Goal: Task Accomplishment & Management: Complete application form

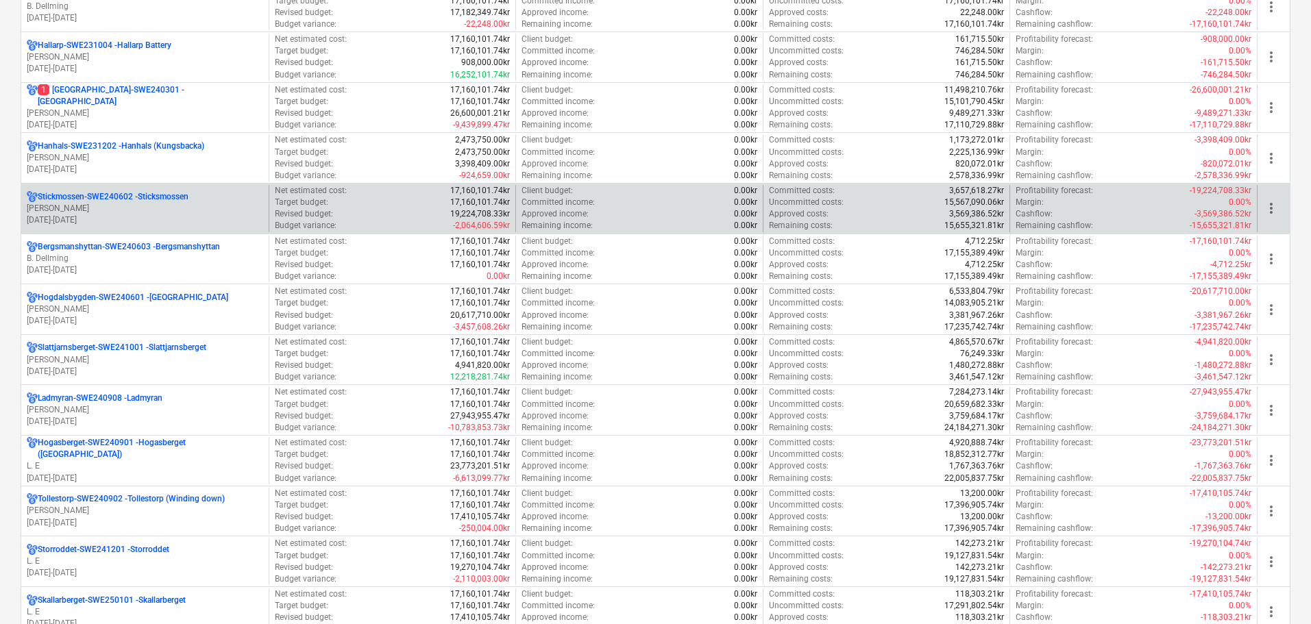
scroll to position [1097, 0]
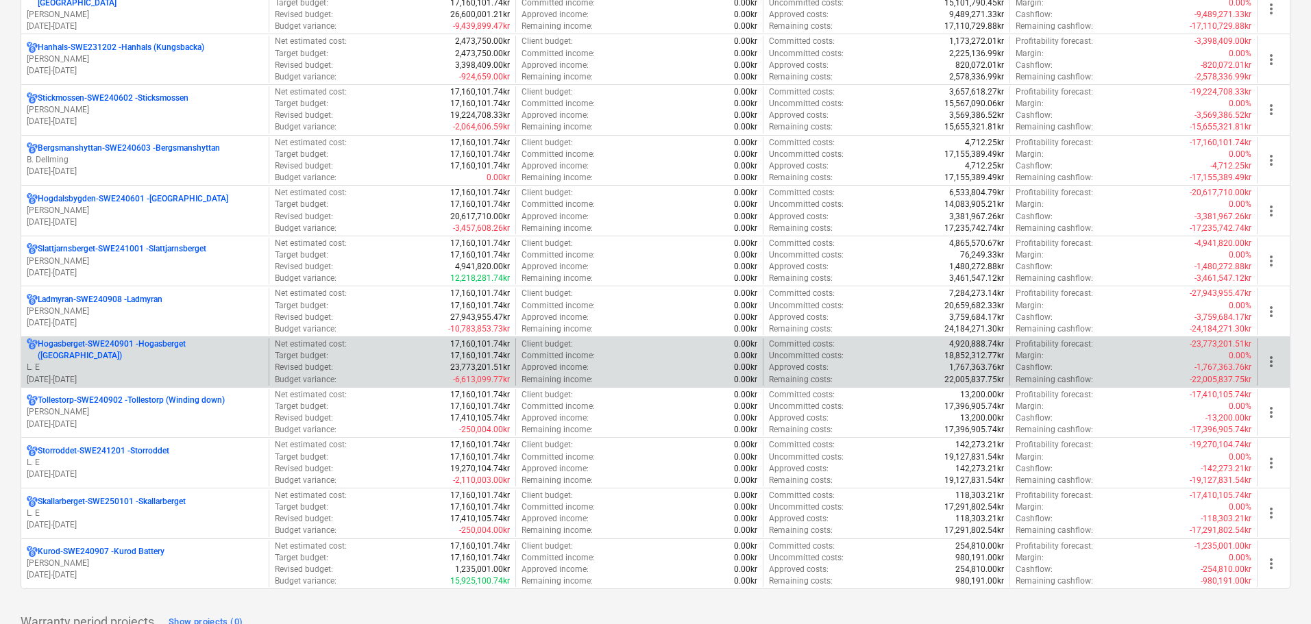
click at [239, 362] on p "L. E" at bounding box center [145, 368] width 236 height 12
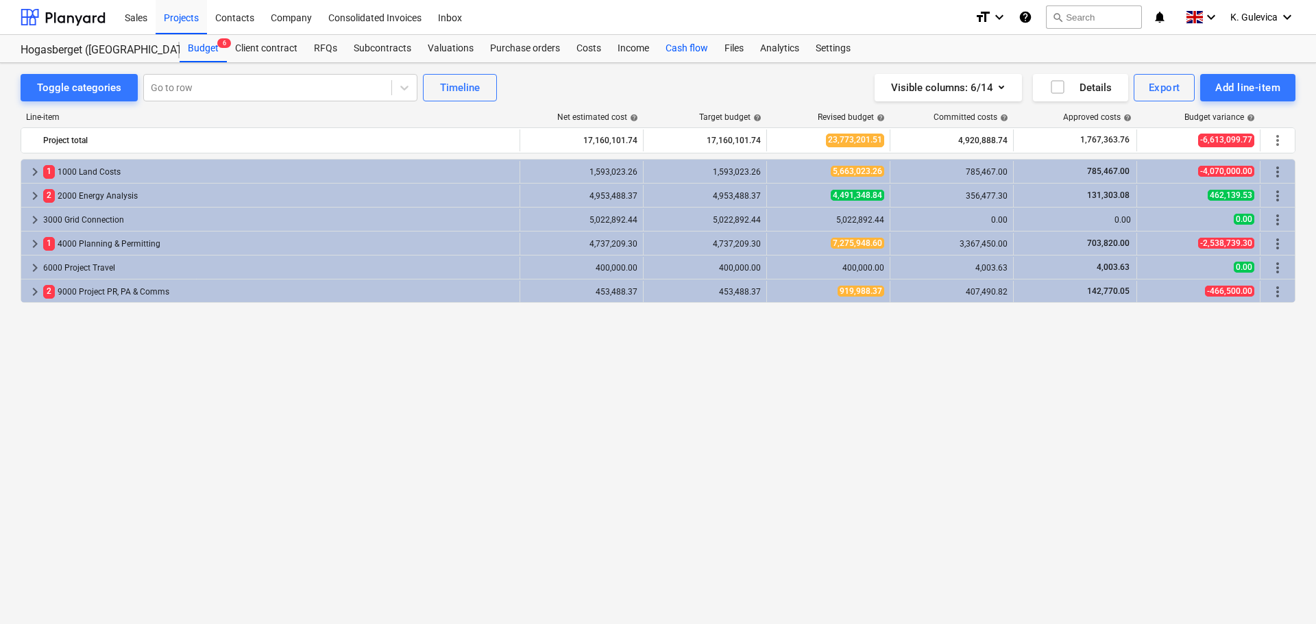
drag, startPoint x: 583, startPoint y: 45, endPoint x: 670, endPoint y: 61, distance: 88.6
click at [583, 45] on div "Costs" at bounding box center [588, 48] width 41 height 27
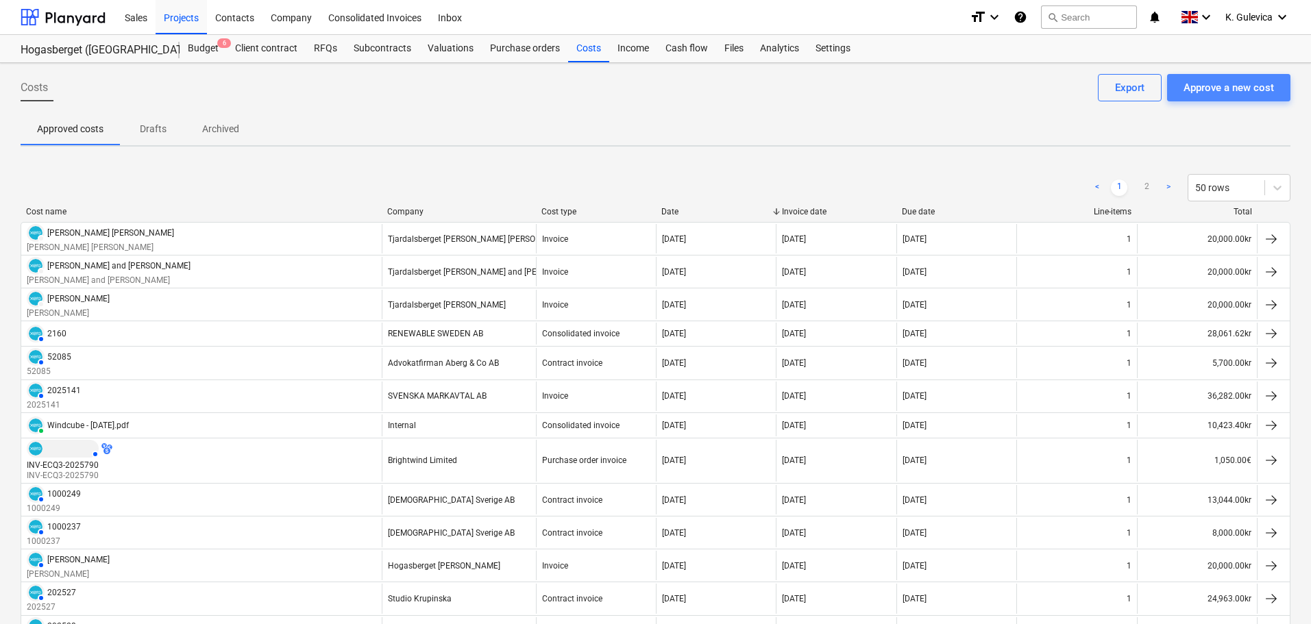
click at [1228, 90] on div "Approve a new cost" at bounding box center [1229, 88] width 90 height 18
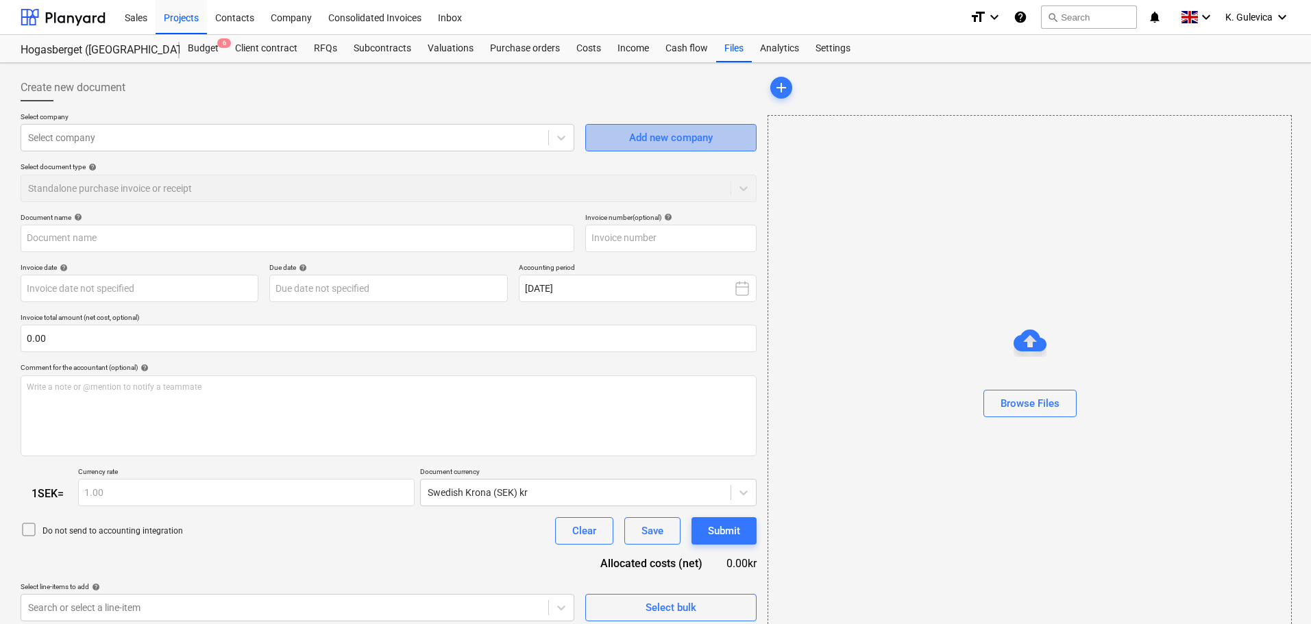
click at [709, 133] on div "Add new company" at bounding box center [671, 138] width 84 height 18
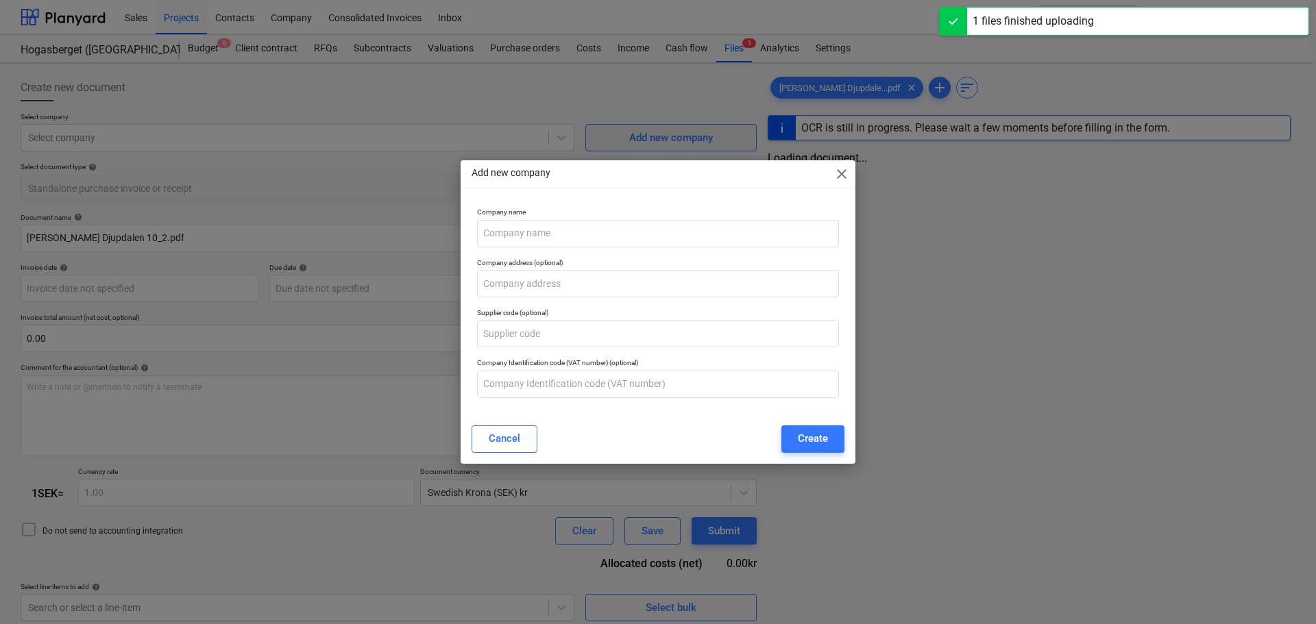
type input "[PERSON_NAME] Djupdalen 10_2.pdf"
click at [549, 225] on input "text" at bounding box center [658, 233] width 362 height 27
paste input "Tjärdalsberget"
type input "Tjärdalsberget"
type input "[DATE]"
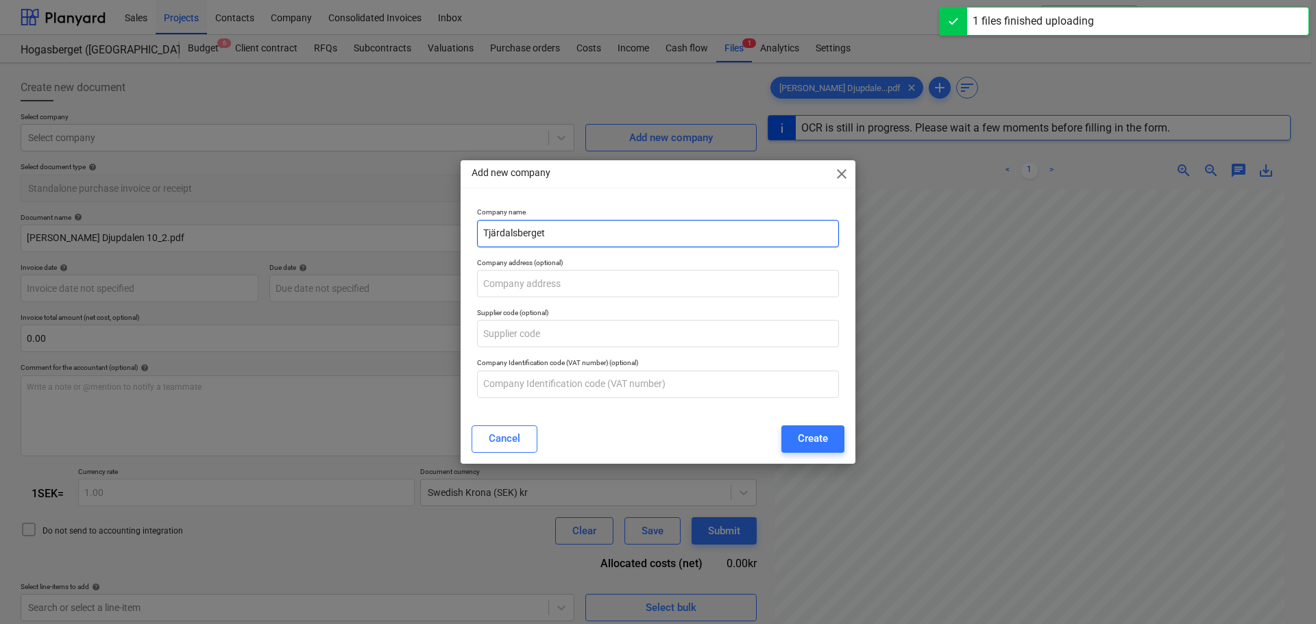
type input "[DATE]"
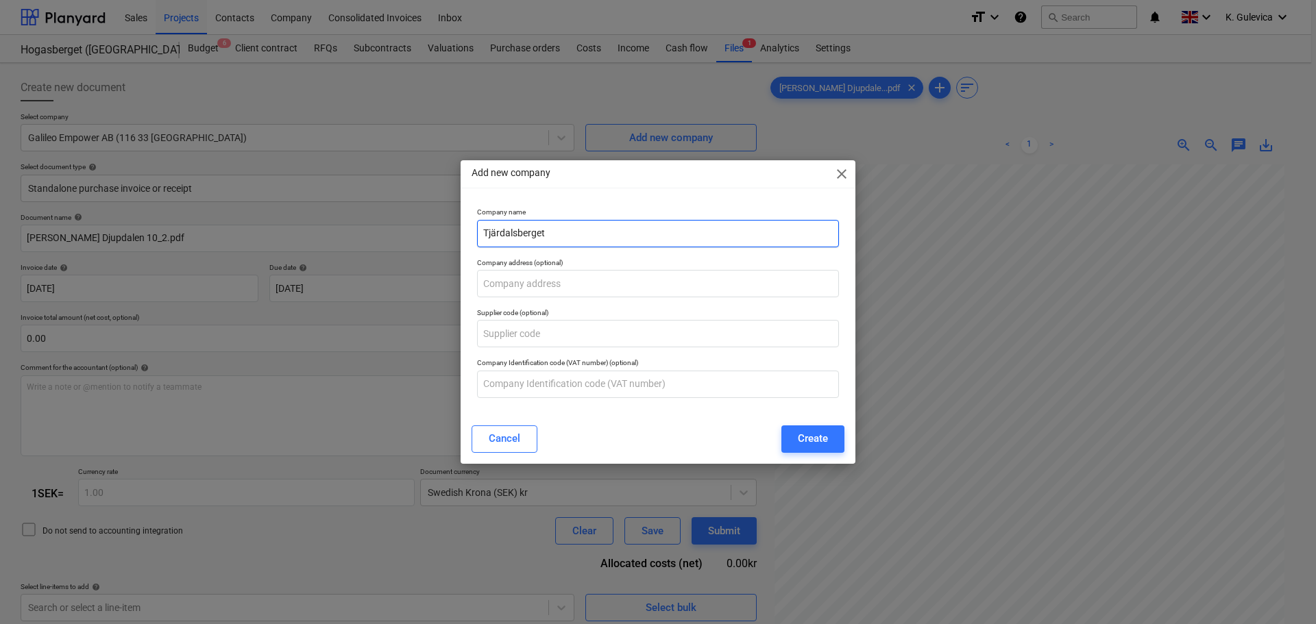
drag, startPoint x: 496, startPoint y: 231, endPoint x: 622, endPoint y: 232, distance: 126.8
click at [496, 231] on input "Tjärdalsberget" at bounding box center [658, 233] width 362 height 27
click at [565, 236] on input "Tjardalsberget" at bounding box center [658, 233] width 362 height 27
click at [623, 227] on input "Tjardalsberget -" at bounding box center [658, 233] width 362 height 27
paste input "[PERSON_NAME] & [PERSON_NAME]"
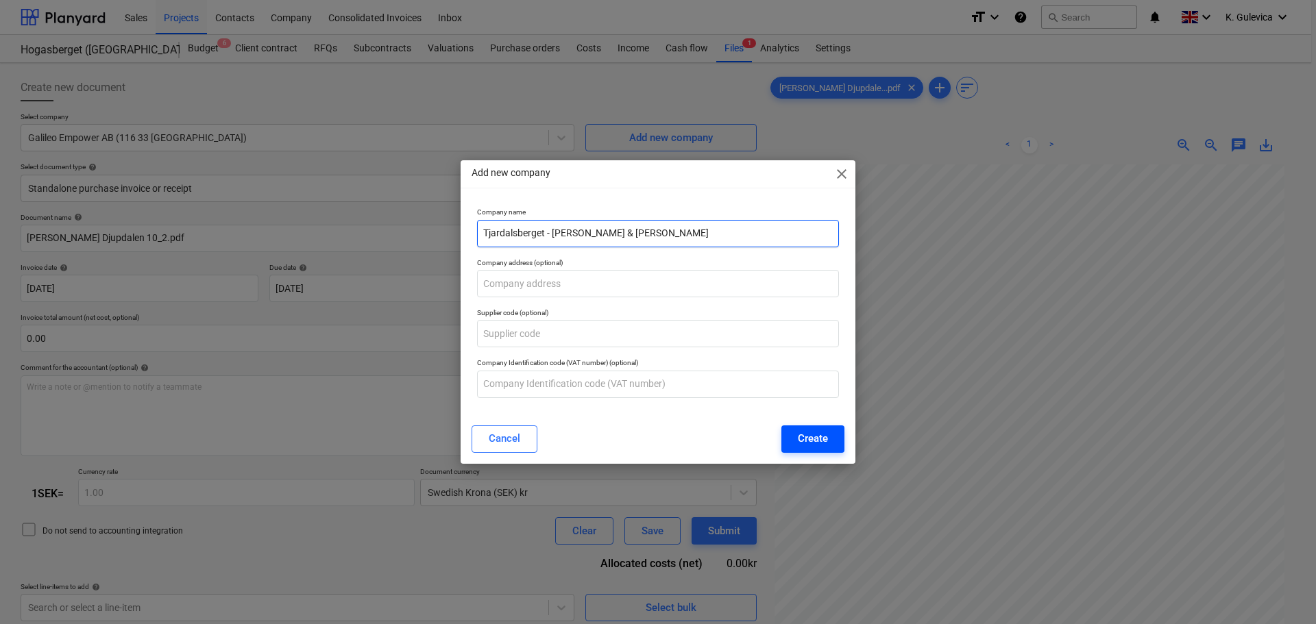
type input "Tjardalsberget - [PERSON_NAME] & [PERSON_NAME]"
click at [827, 440] on div "Create" at bounding box center [813, 439] width 30 height 18
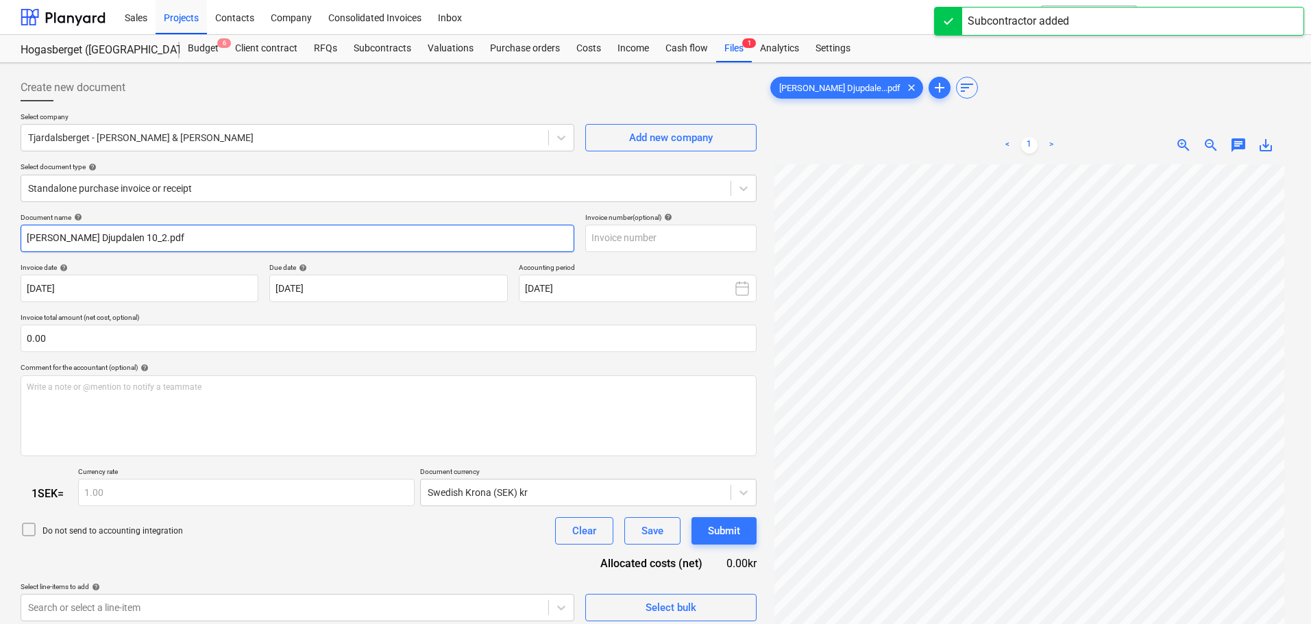
drag, startPoint x: 146, startPoint y: 234, endPoint x: 1, endPoint y: 234, distance: 144.6
click at [1, 234] on div "Create new document Select company Tjardalsberget - [PERSON_NAME] & [PERSON_NAM…" at bounding box center [655, 412] width 1311 height 698
paste input "[PERSON_NAME] & [PERSON_NAME]"
type input "[PERSON_NAME] & [PERSON_NAME]"
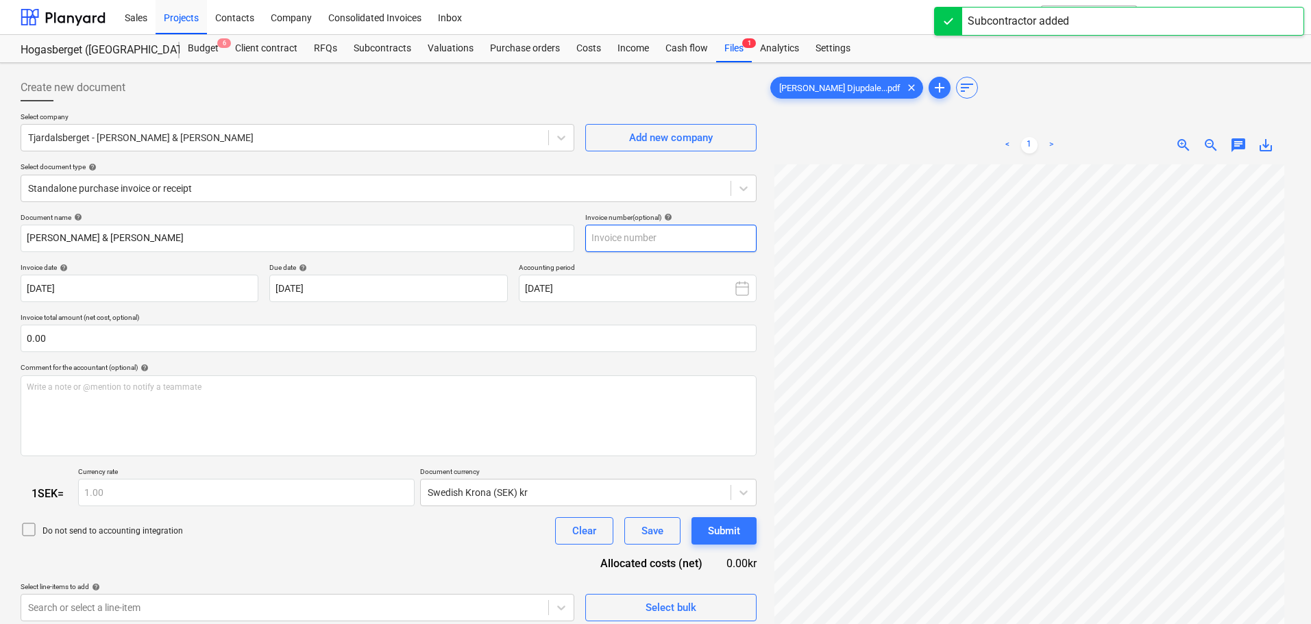
click at [646, 232] on input "text" at bounding box center [670, 238] width 171 height 27
paste input "[PERSON_NAME] & [PERSON_NAME]"
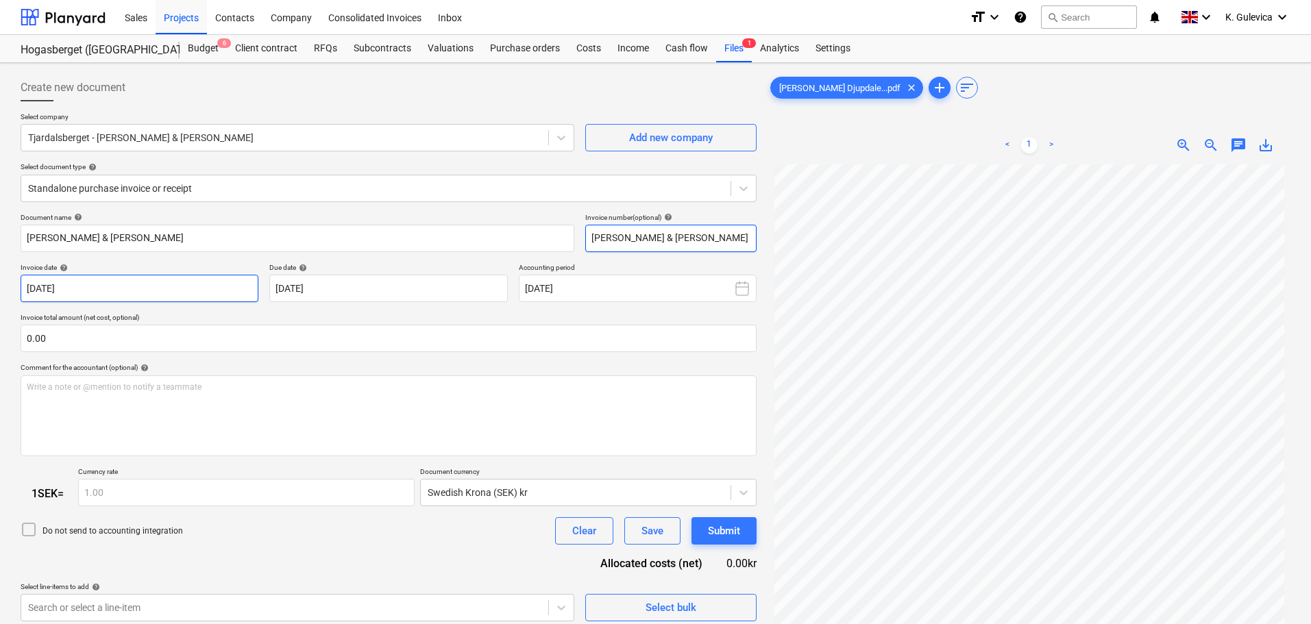
type input "[PERSON_NAME] & [PERSON_NAME]"
click at [138, 287] on body "Sales Projects Contacts Company Consolidated Invoices Inbox format_size keyboar…" at bounding box center [655, 312] width 1311 height 624
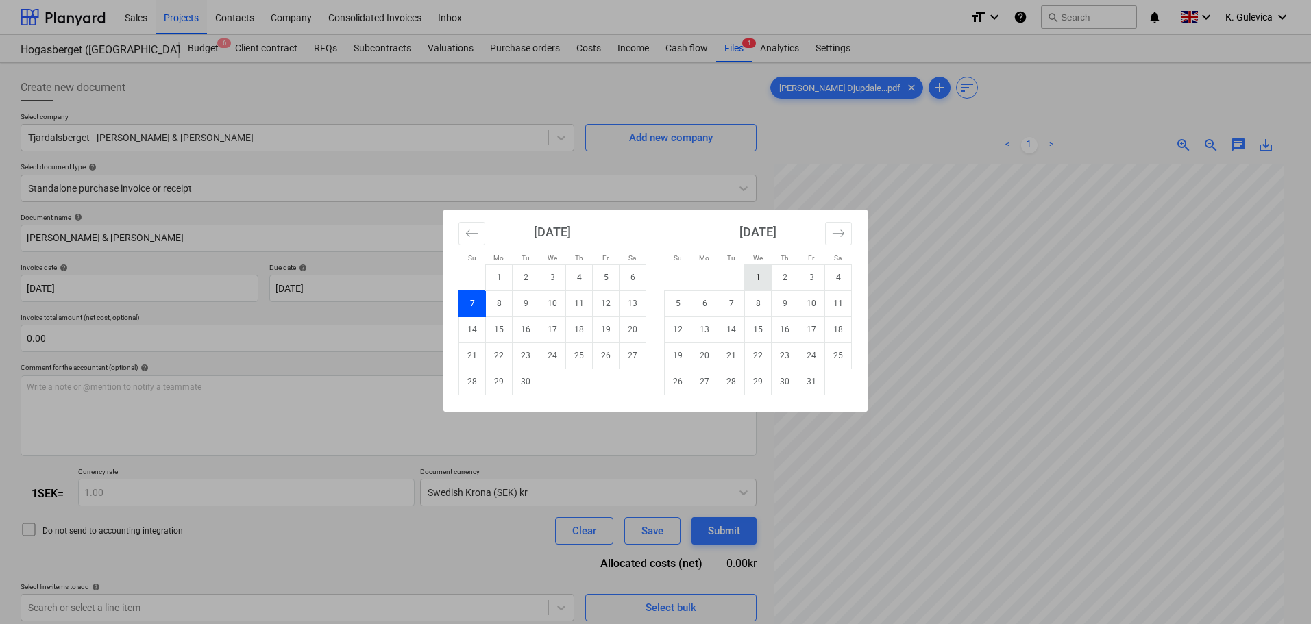
click at [758, 279] on td "1" at bounding box center [758, 278] width 27 height 26
type input "[DATE]"
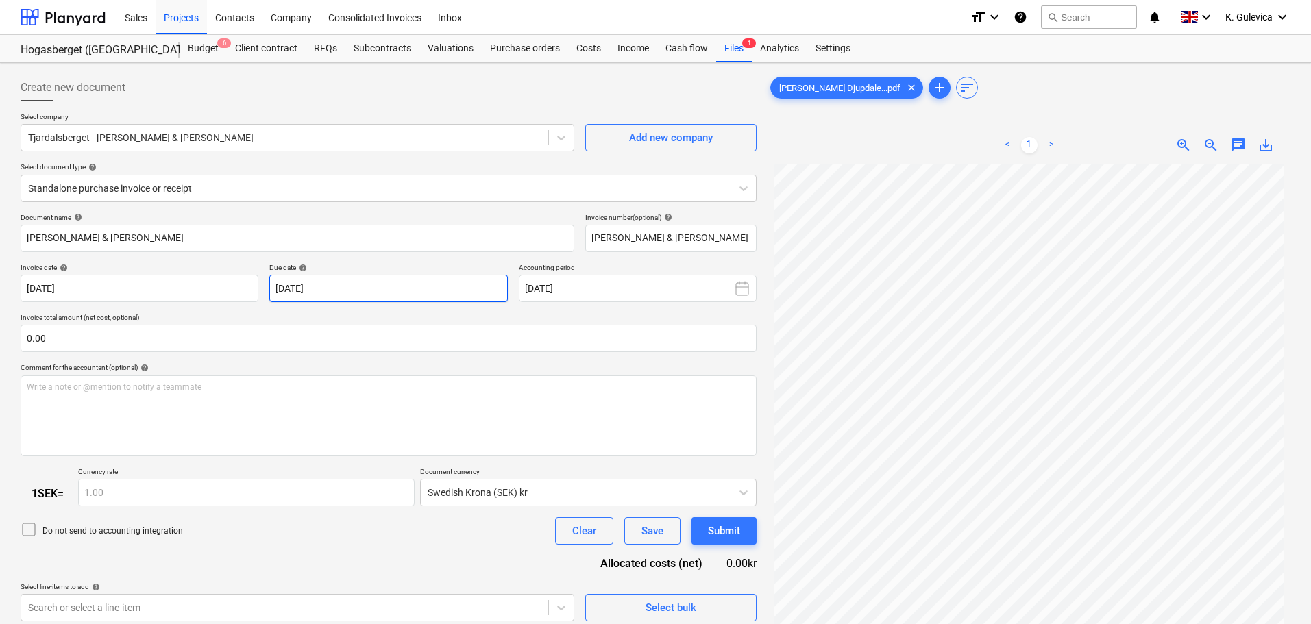
click at [414, 280] on body "Sales Projects Contacts Company Consolidated Invoices Inbox format_size keyboar…" at bounding box center [655, 312] width 1311 height 624
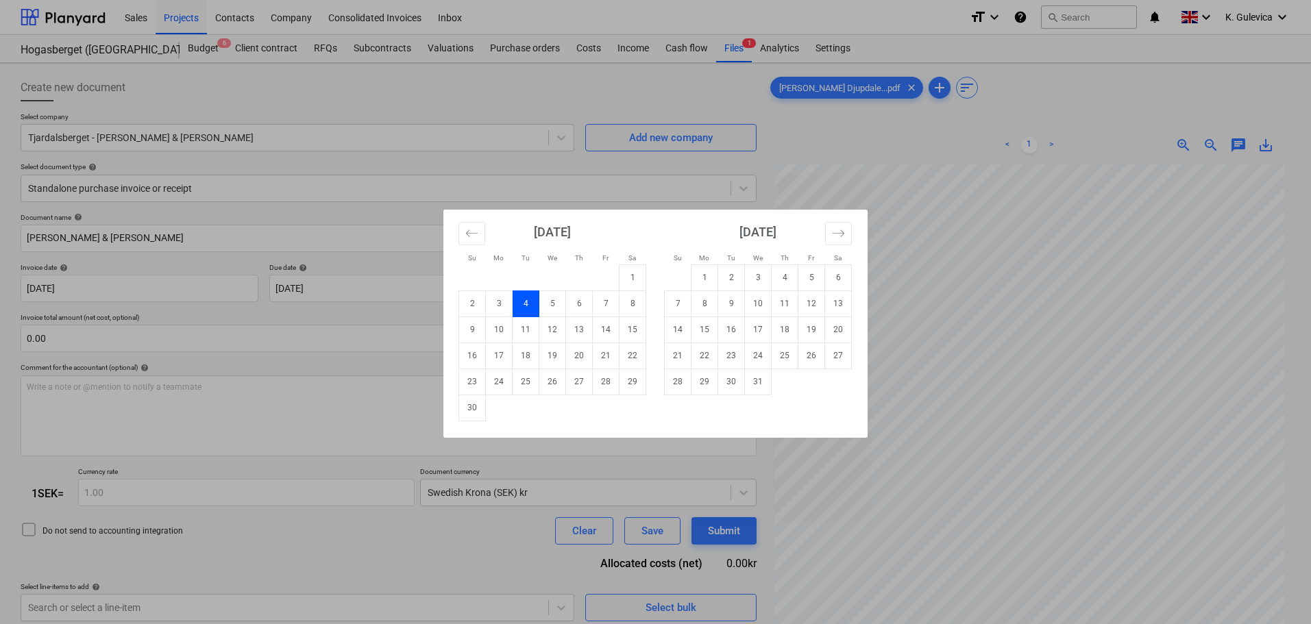
click at [258, 316] on div "Su Mo Tu We Th Fr Sa Su Mo Tu We Th Fr Sa [DATE] 1 2 3 4 5 6 7 8 9 10 11 12 13 …" at bounding box center [655, 312] width 1311 height 624
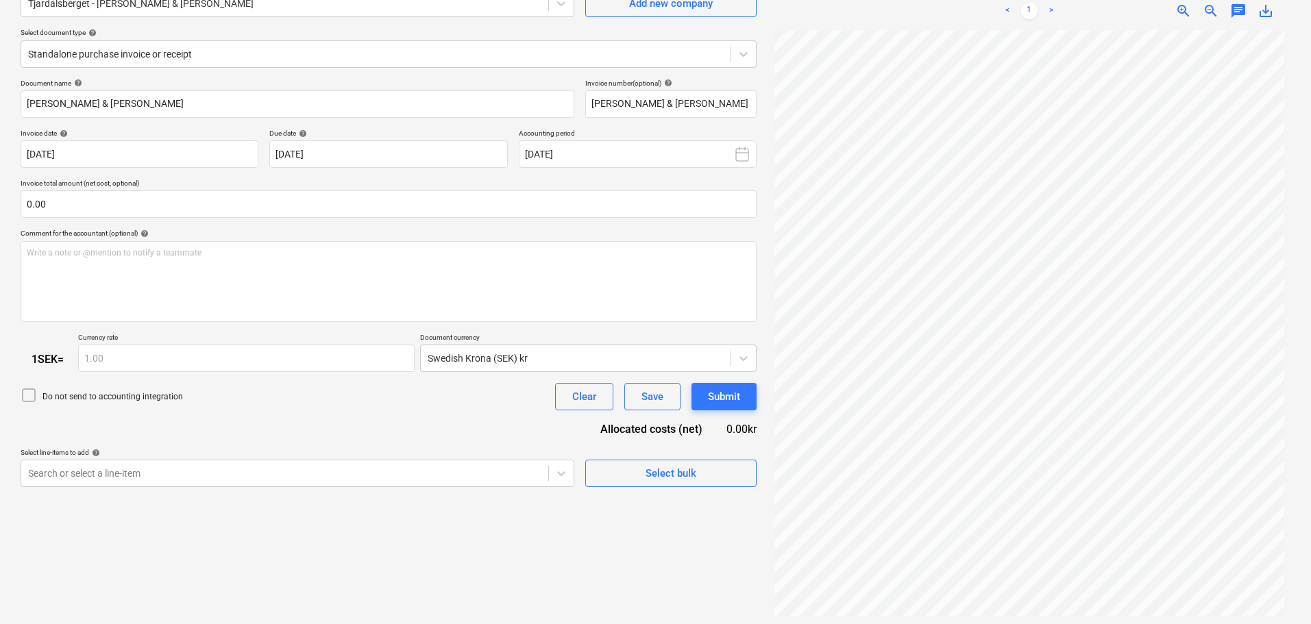
scroll to position [137, 0]
click at [389, 456] on p "Select line-items to add help" at bounding box center [298, 451] width 554 height 12
click at [377, 483] on body "Sales Projects Contacts Company Consolidated Invoices Inbox format_size keyboar…" at bounding box center [655, 175] width 1311 height 624
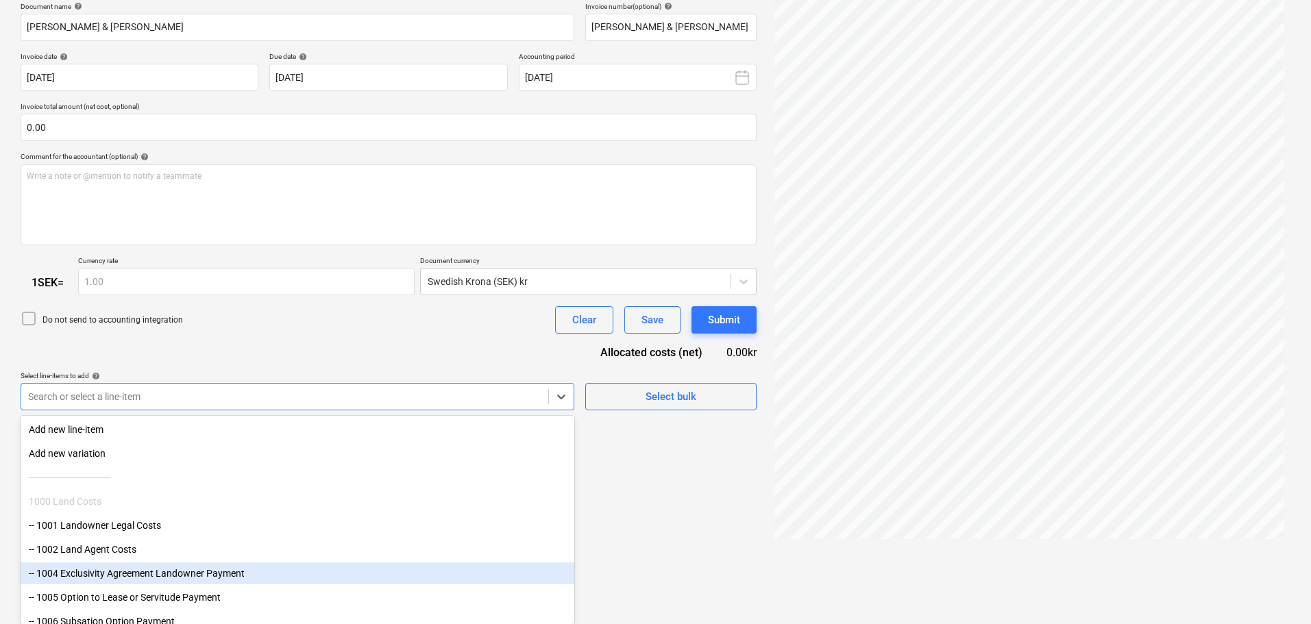
click at [147, 572] on div "-- 1004 Exclusivity Agreement Landowner Payment" at bounding box center [298, 574] width 554 height 22
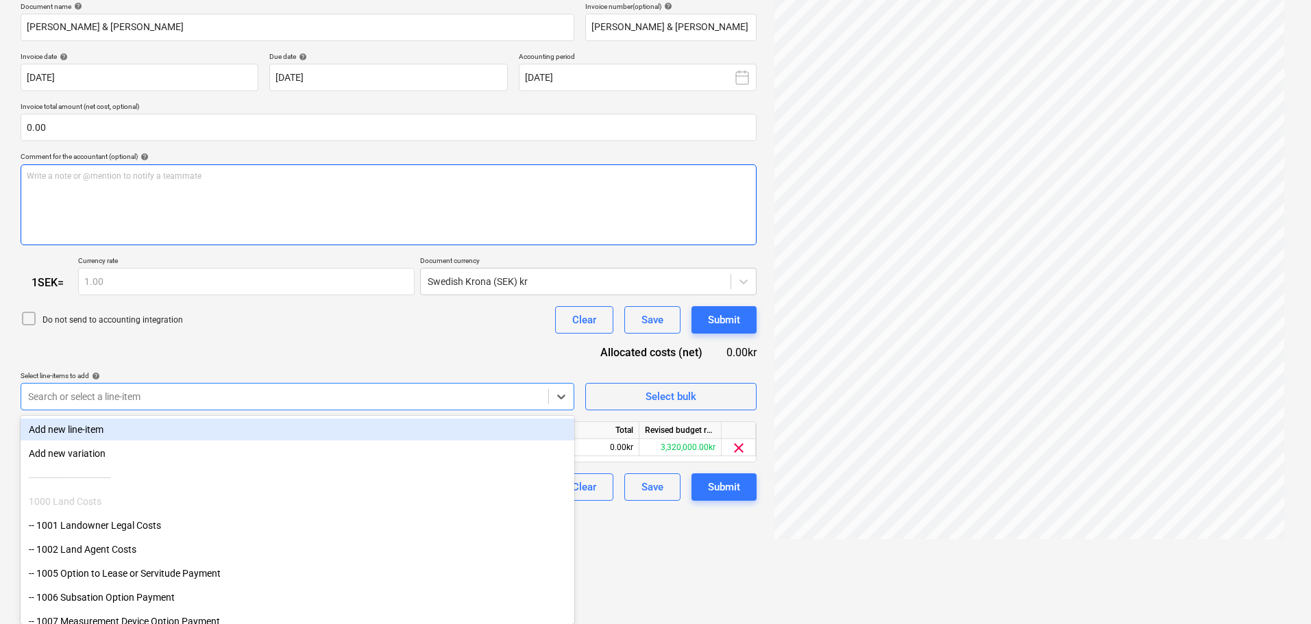
click at [264, 195] on div "Document name help [PERSON_NAME] & [PERSON_NAME] Invoice number (optional) help…" at bounding box center [389, 252] width 736 height 500
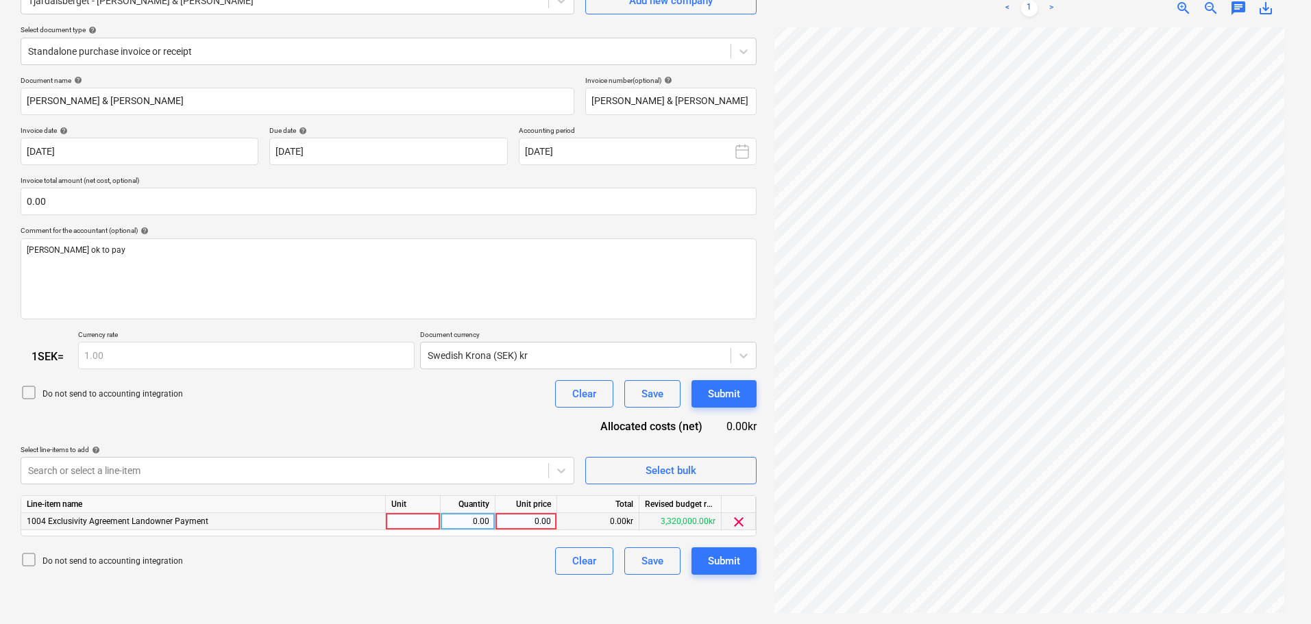
click at [518, 516] on div "0.00" at bounding box center [526, 521] width 50 height 17
type input "20000"
click at [726, 554] on div "Submit" at bounding box center [724, 561] width 32 height 18
